Goal: Navigation & Orientation: Find specific page/section

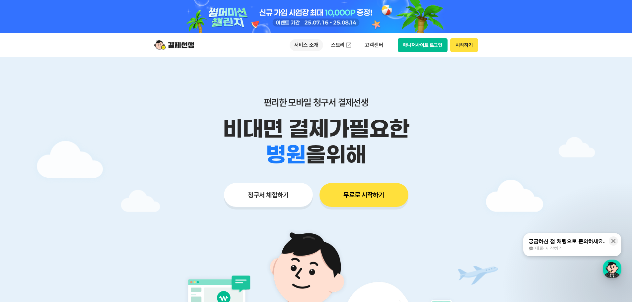
click at [303, 43] on p "서비스 소개" at bounding box center [307, 45] width 34 height 12
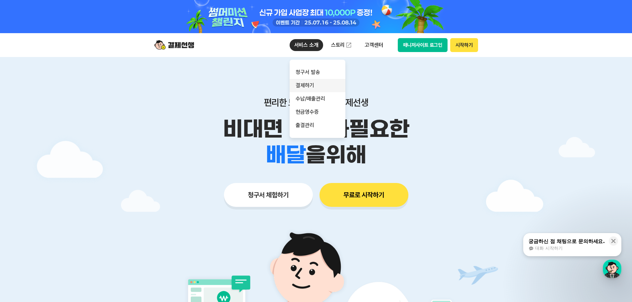
click at [314, 83] on link "결제하기" at bounding box center [318, 85] width 56 height 13
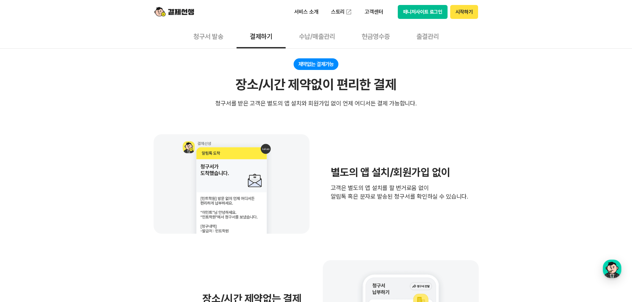
scroll to position [166, 0]
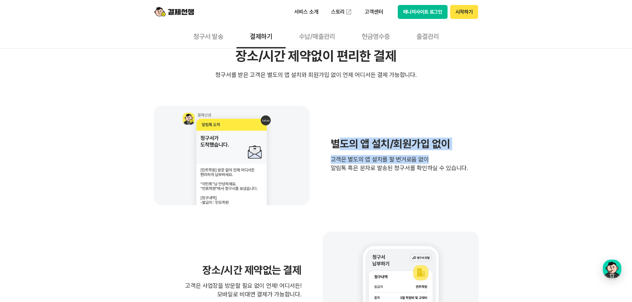
drag, startPoint x: 339, startPoint y: 143, endPoint x: 450, endPoint y: 164, distance: 113.0
click at [450, 164] on div "별도의 앱 설치/회원가입 없이 고객은 별도의 앱 설치를 할 번거로움 없이 알림톡 혹은 문자로 발송된 청구서를 확인하실 수 있습니다." at bounding box center [399, 156] width 137 height 34
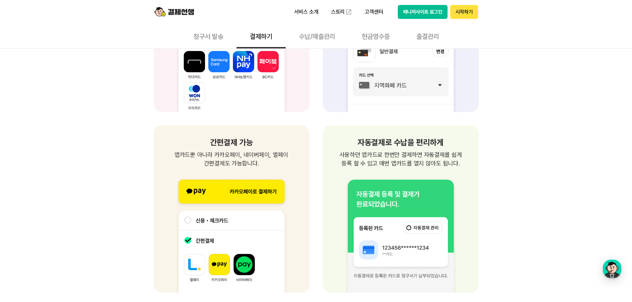
scroll to position [730, 0]
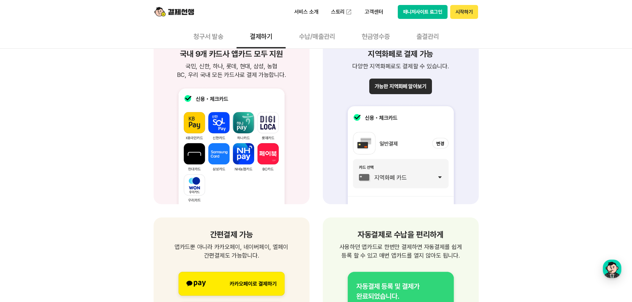
click at [334, 35] on button "수납/매출관리" at bounding box center [317, 36] width 63 height 25
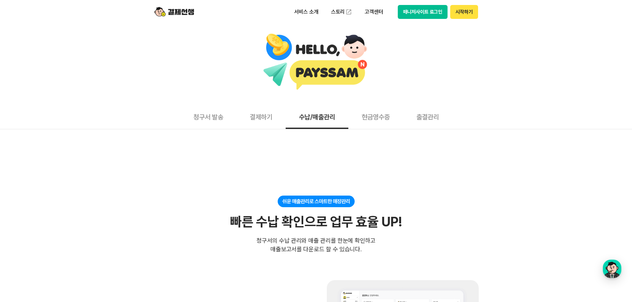
scroll to position [166, 0]
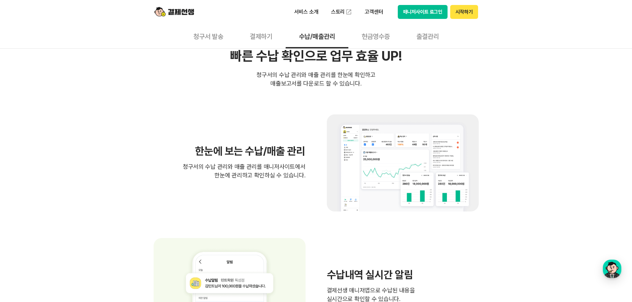
click at [263, 37] on button "결제하기" at bounding box center [261, 36] width 49 height 25
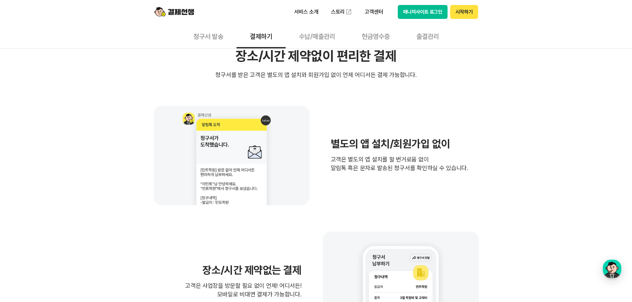
click at [204, 40] on button "청구서 발송" at bounding box center [208, 36] width 56 height 25
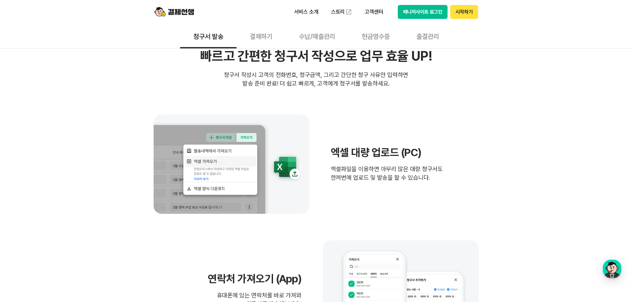
click at [273, 35] on button "결제하기" at bounding box center [261, 36] width 49 height 25
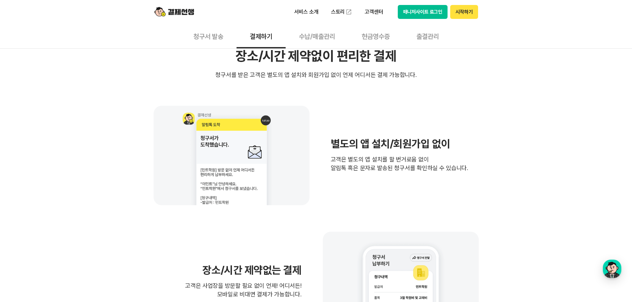
drag, startPoint x: 210, startPoint y: 36, endPoint x: 229, endPoint y: 32, distance: 18.7
click at [210, 36] on button "청구서 발송" at bounding box center [208, 36] width 56 height 25
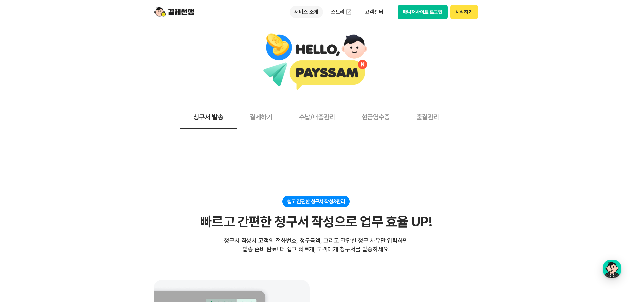
click at [311, 9] on p "서비스 소개" at bounding box center [307, 12] width 34 height 12
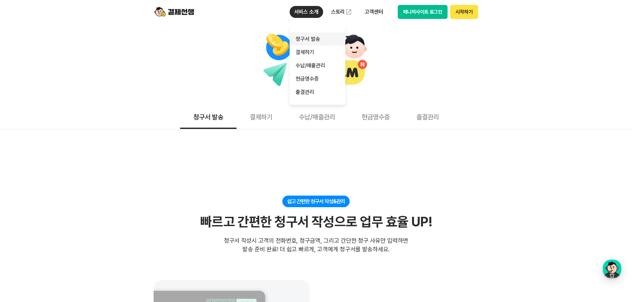
click at [312, 38] on link "청구서 발송" at bounding box center [318, 39] width 56 height 13
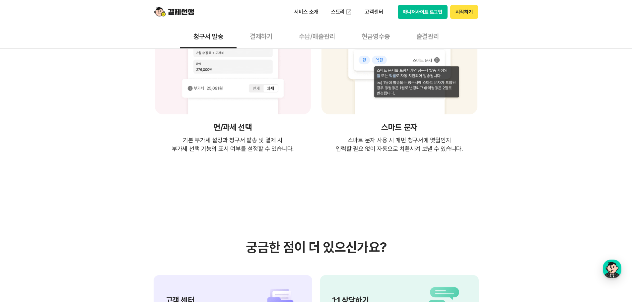
scroll to position [1228, 0]
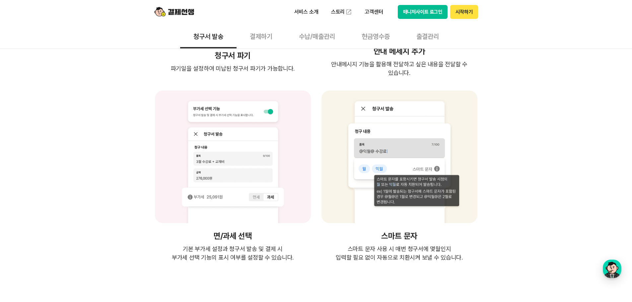
click at [256, 33] on button "결제하기" at bounding box center [261, 36] width 49 height 25
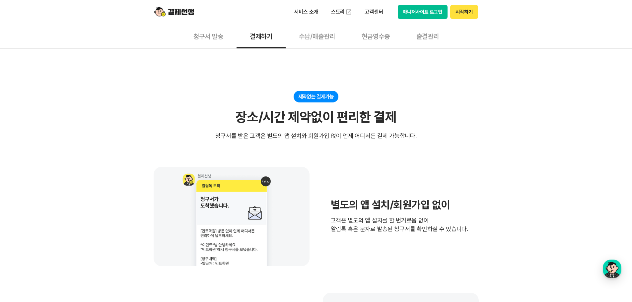
scroll to position [166, 0]
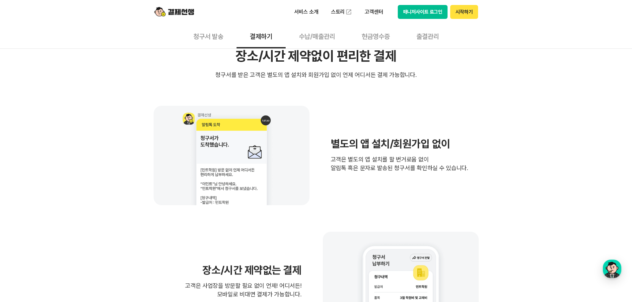
click at [209, 39] on button "청구서 발송" at bounding box center [208, 36] width 56 height 25
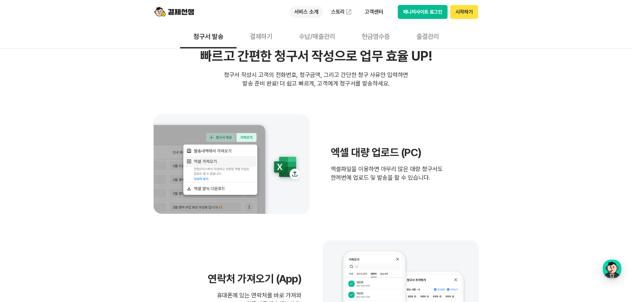
click at [309, 11] on p "서비스 소개" at bounding box center [307, 12] width 34 height 12
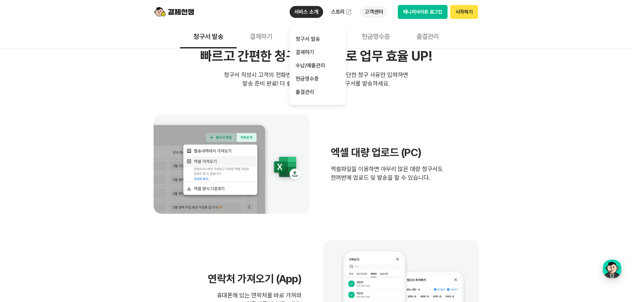
click at [371, 15] on p "고객센터" at bounding box center [374, 12] width 28 height 12
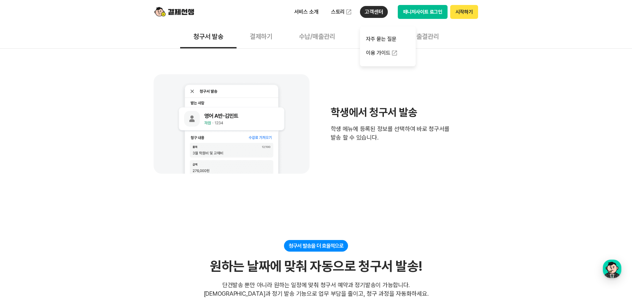
scroll to position [564, 0]
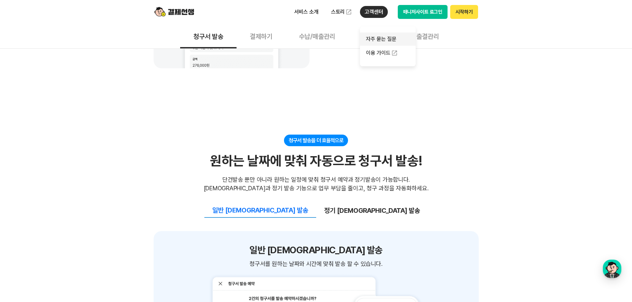
click at [377, 35] on link "자주 묻는 질문" at bounding box center [388, 39] width 56 height 13
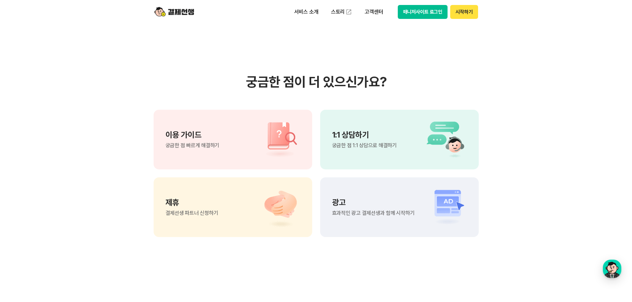
scroll to position [332, 0]
